Goal: Task Accomplishment & Management: Complete application form

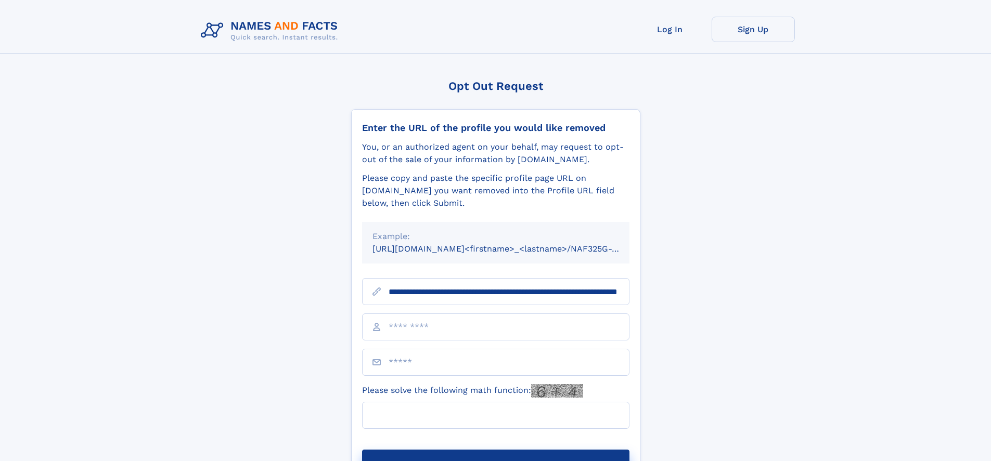
scroll to position [0, 106]
type input "**********"
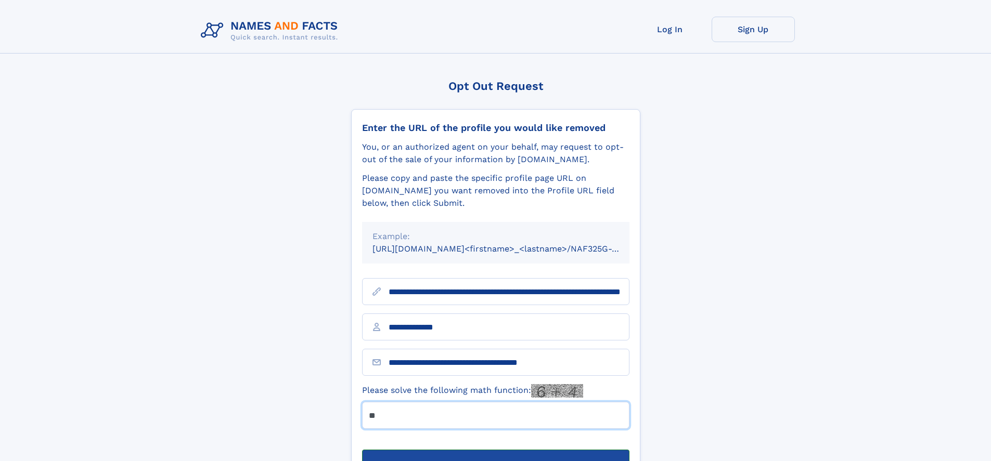
type input "**"
click at [495, 450] on button "Submit Opt Out Request" at bounding box center [495, 466] width 267 height 33
